Goal: Information Seeking & Learning: Learn about a topic

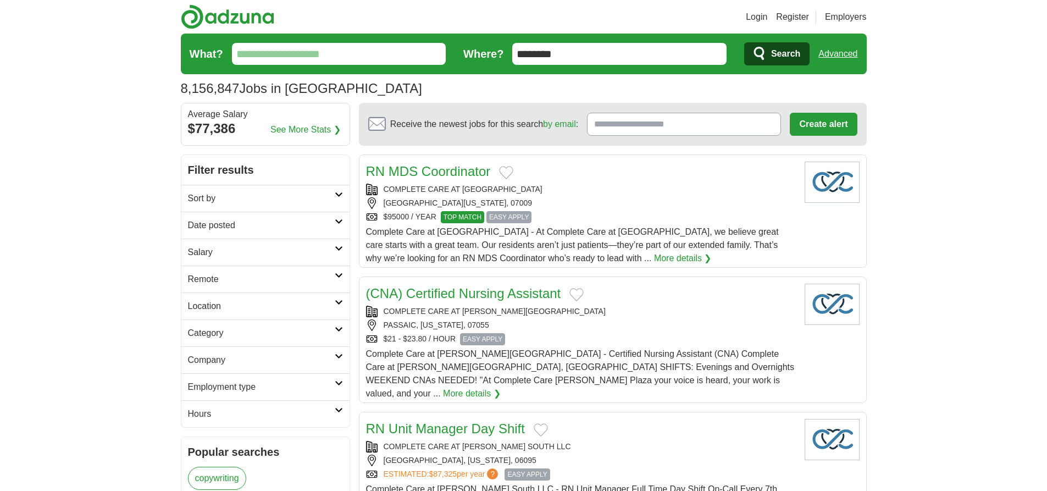
type input "********"
click at [837, 54] on link "Advanced" at bounding box center [837, 54] width 39 height 22
